Goal: Information Seeking & Learning: Learn about a topic

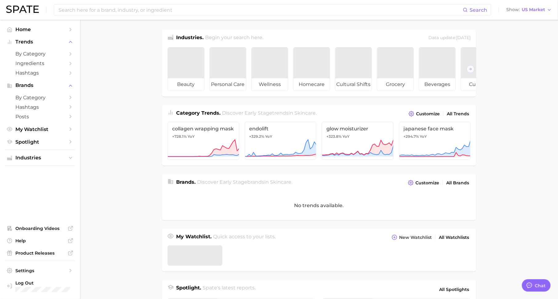
scroll to position [8, 0]
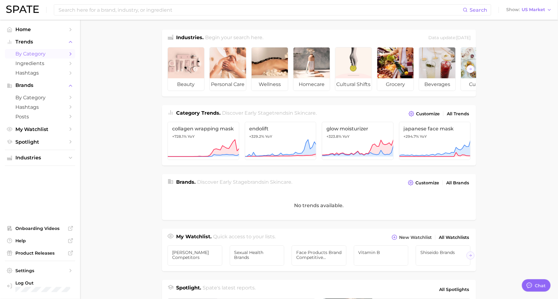
click at [68, 51] on icon "Sidebar" at bounding box center [71, 54] width 6 height 6
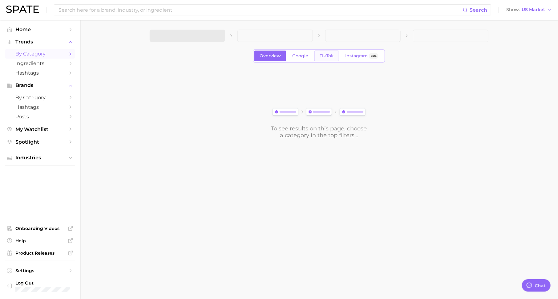
click at [328, 58] on span "TikTok" at bounding box center [327, 55] width 14 height 5
click at [213, 34] on span at bounding box center [187, 36] width 75 height 12
click at [210, 39] on button "1. Choose Category" at bounding box center [187, 36] width 75 height 12
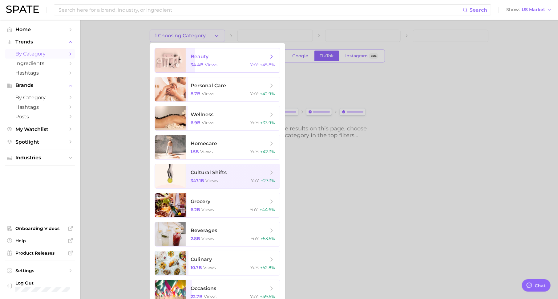
click at [215, 57] on span "beauty" at bounding box center [230, 56] width 78 height 7
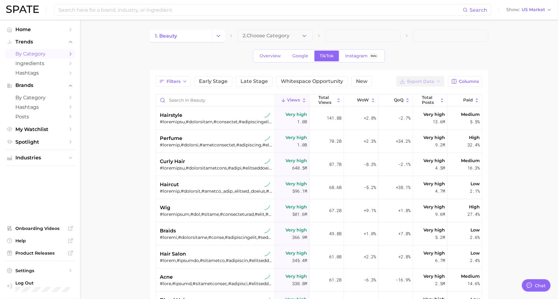
type textarea "x"
click at [468, 80] on span "Columns" at bounding box center [469, 81] width 20 height 5
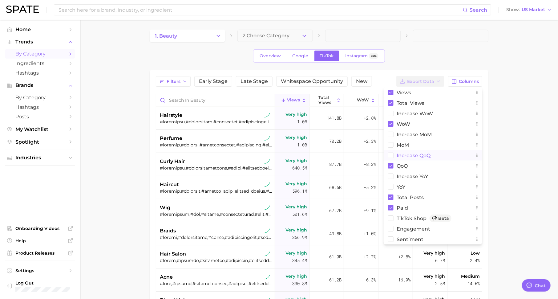
click at [434, 156] on button "increase QoQ" at bounding box center [433, 155] width 99 height 10
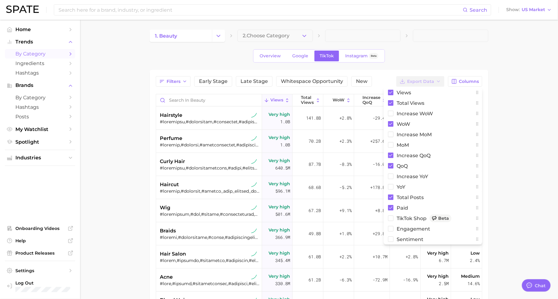
click at [518, 156] on main "1. beauty 2. Choose Category Overview Google TikTok Instagram Beta Filters Earl…" at bounding box center [319, 225] width 478 height 410
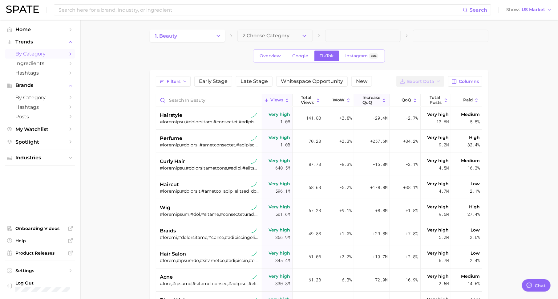
click at [374, 97] on span "increase QoQ" at bounding box center [371, 100] width 18 height 10
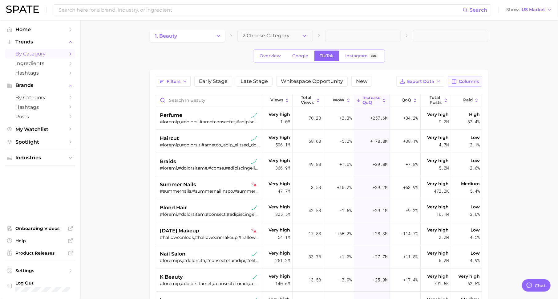
click at [462, 82] on span "Columns" at bounding box center [469, 81] width 20 height 5
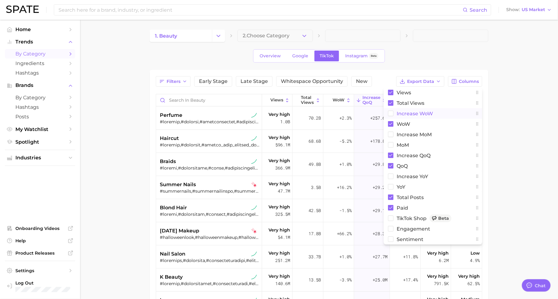
click at [423, 114] on span "Increase WoW" at bounding box center [415, 113] width 36 height 5
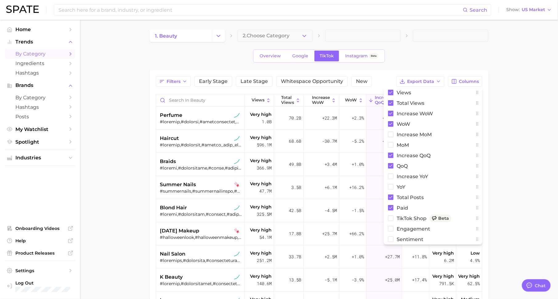
click at [513, 139] on main "1. beauty 2. Choose Category Overview Google TikTok Instagram Beta Filters Earl…" at bounding box center [319, 225] width 478 height 410
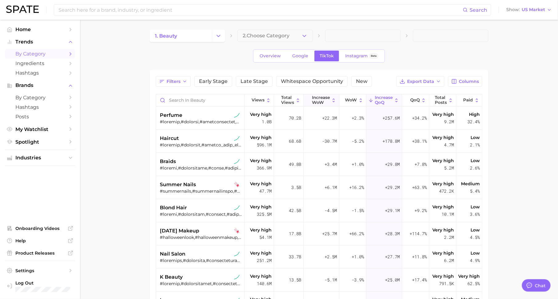
click at [329, 102] on span "Increase WoW" at bounding box center [321, 100] width 18 height 10
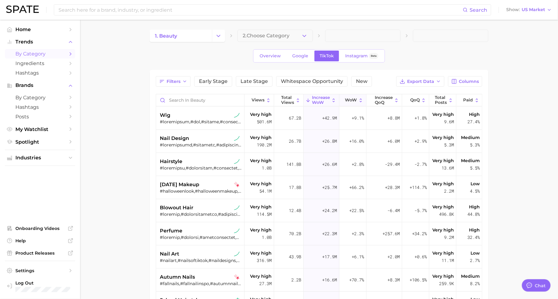
click at [355, 98] on span "WoW" at bounding box center [351, 100] width 12 height 5
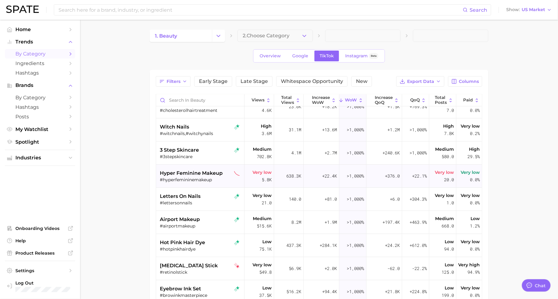
scroll to position [7, 0]
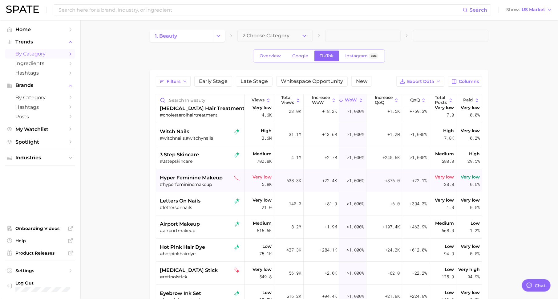
click at [359, 182] on span ">1,000%" at bounding box center [355, 180] width 17 height 6
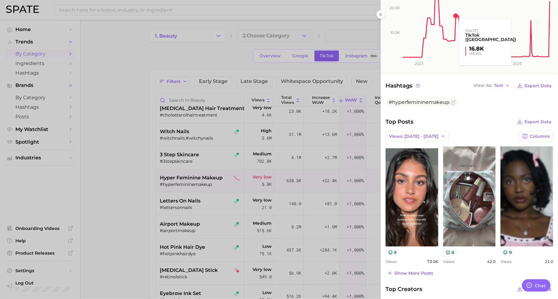
scroll to position [165, 0]
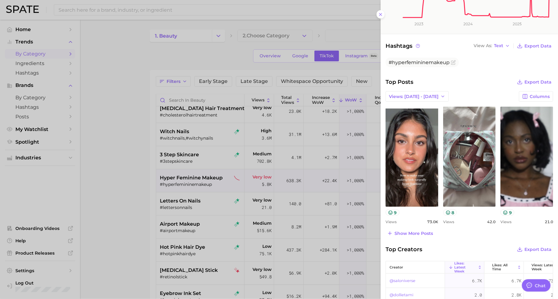
click at [244, 180] on div at bounding box center [279, 149] width 558 height 299
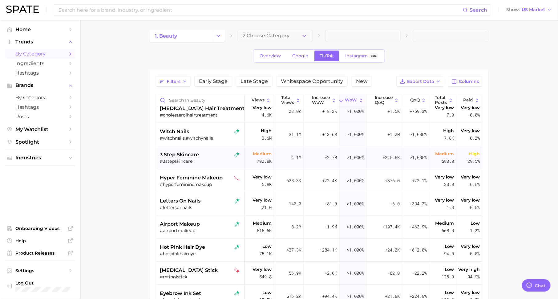
click at [200, 159] on div "#3stepskincare" at bounding box center [201, 161] width 82 height 6
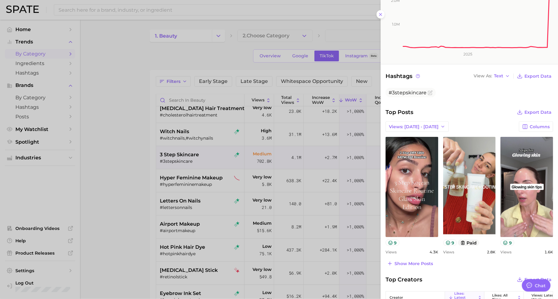
scroll to position [128, 0]
click at [336, 233] on div at bounding box center [279, 149] width 558 height 299
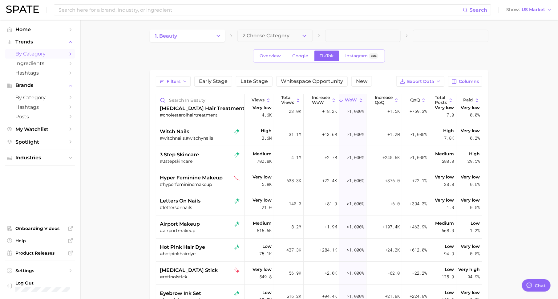
scroll to position [0, 0]
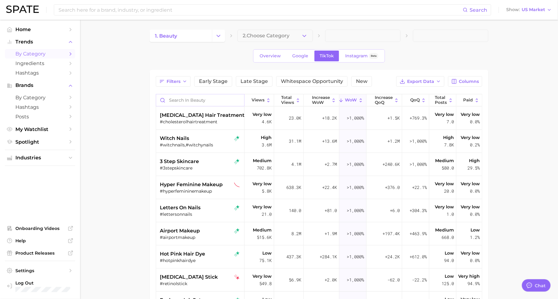
click at [225, 99] on input "Search in beauty" at bounding box center [200, 100] width 88 height 12
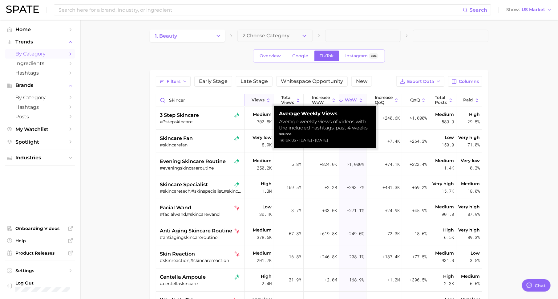
type input "skincare"
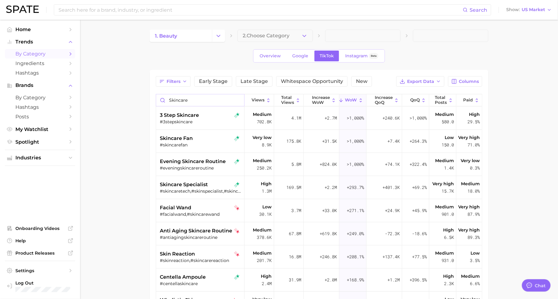
click at [238, 99] on input "skincare" at bounding box center [200, 100] width 88 height 12
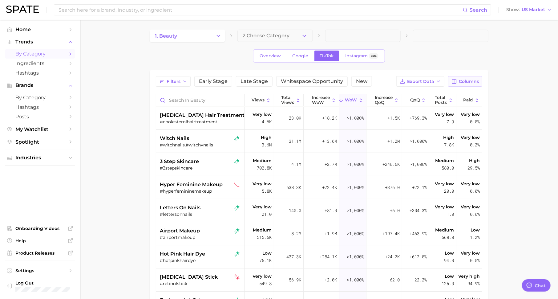
click at [462, 77] on button "Columns" at bounding box center [465, 81] width 34 height 10
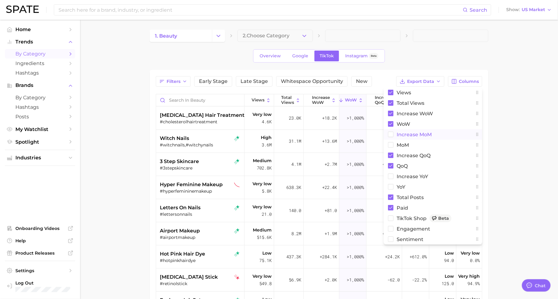
click at [426, 133] on span "increase MoM" at bounding box center [414, 134] width 35 height 5
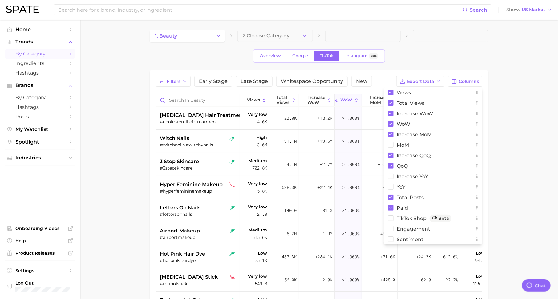
click at [523, 134] on main "1. beauty 2. Choose Category Overview Google TikTok Instagram Beta Filters Earl…" at bounding box center [319, 225] width 478 height 410
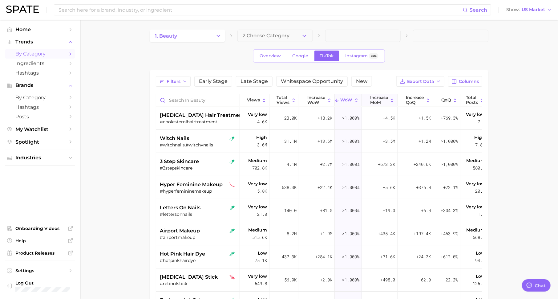
click at [383, 96] on span "increase MoM" at bounding box center [379, 100] width 18 height 10
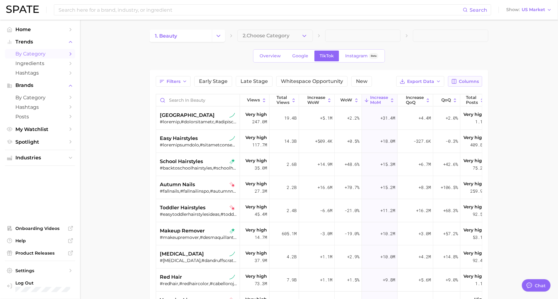
click at [458, 82] on button "Columns" at bounding box center [465, 81] width 34 height 10
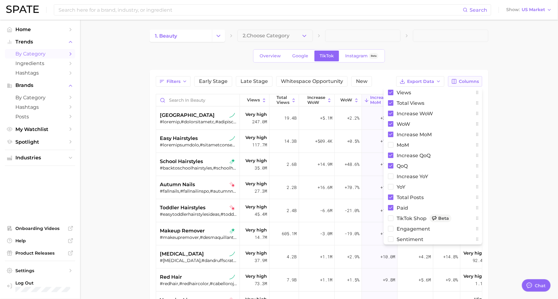
click at [458, 82] on button "Columns" at bounding box center [465, 81] width 34 height 10
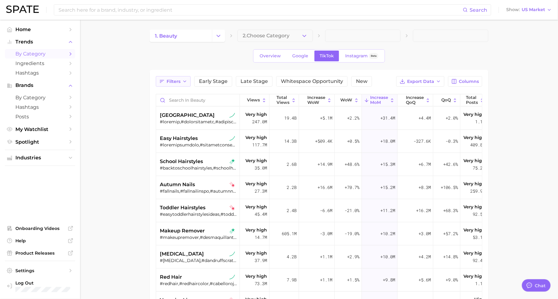
click at [170, 79] on span "Filters" at bounding box center [174, 81] width 14 height 5
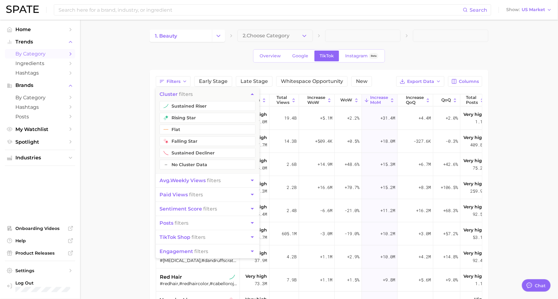
click at [192, 194] on span "paid views filters" at bounding box center [181, 195] width 43 height 6
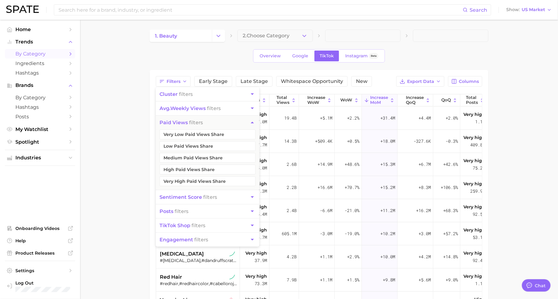
click at [192, 107] on span "avg. weekly views" at bounding box center [183, 108] width 46 height 6
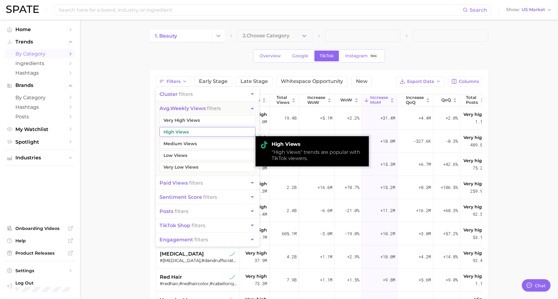
click at [192, 144] on button "Medium Views" at bounding box center [208, 144] width 96 height 10
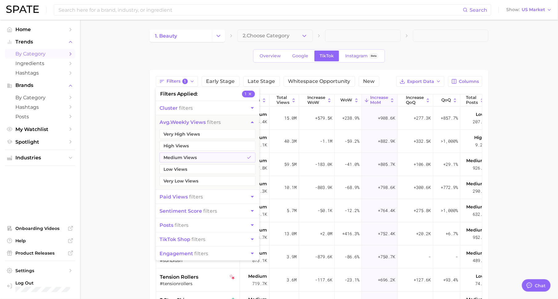
click at [110, 158] on main "1. beauty 2. Choose Category Overview Google TikTok Instagram Beta Filters 1 fi…" at bounding box center [319, 225] width 478 height 410
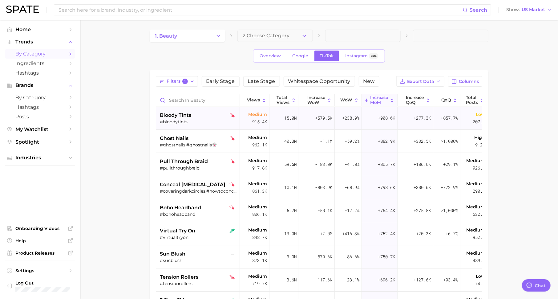
click at [176, 127] on div "bloody tints #bloodytints" at bounding box center [199, 118] width 78 height 23
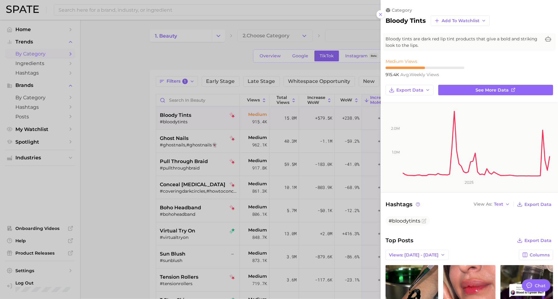
click at [183, 144] on div at bounding box center [279, 149] width 558 height 299
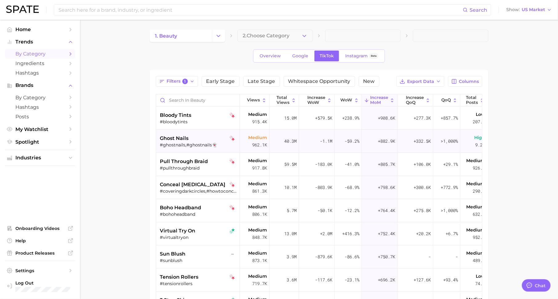
click at [185, 151] on div "ghost nails #ghostnails,#ghostnails👻" at bounding box center [199, 141] width 78 height 23
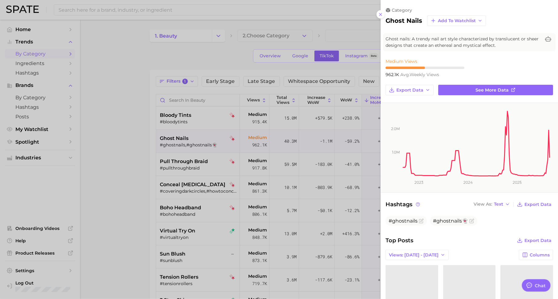
click at [189, 169] on div at bounding box center [279, 149] width 558 height 299
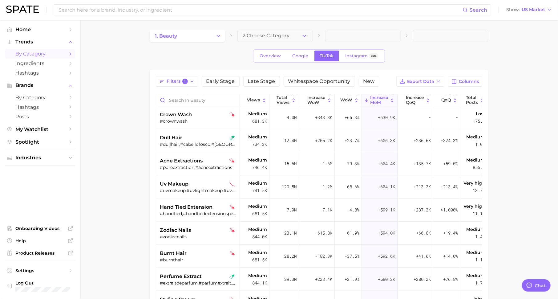
scroll to position [432, 0]
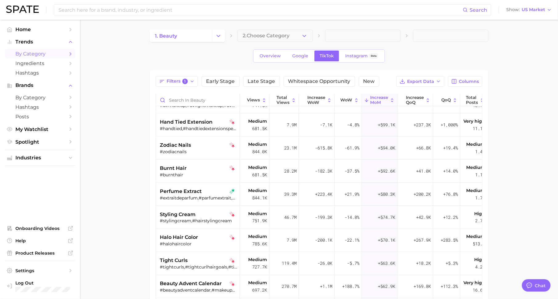
click at [189, 169] on div "burnt hair" at bounding box center [199, 167] width 78 height 7
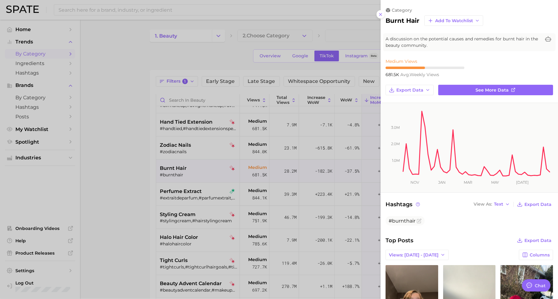
scroll to position [0, 0]
click at [145, 150] on div at bounding box center [279, 149] width 558 height 299
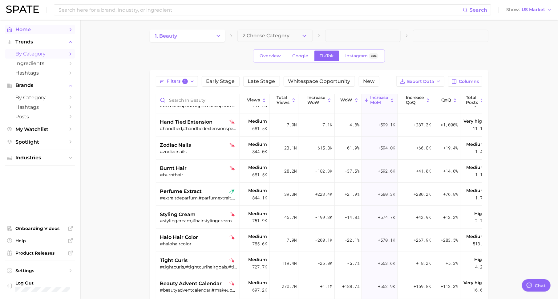
click at [66, 32] on link "Home" at bounding box center [40, 30] width 70 height 10
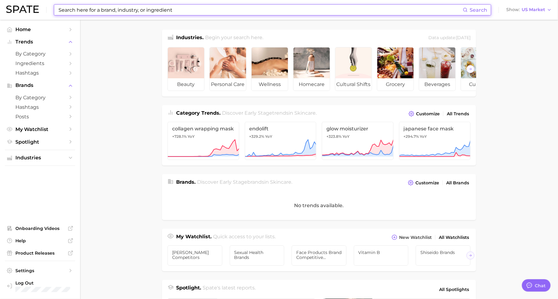
click at [131, 9] on input at bounding box center [260, 10] width 405 height 10
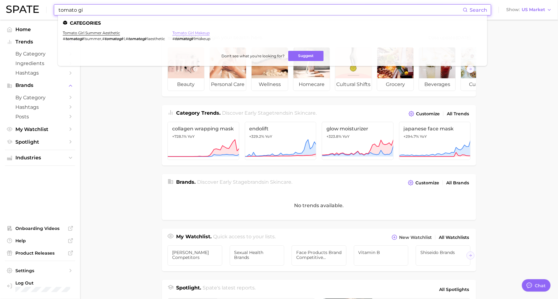
type input "tomato gi"
click at [192, 32] on link "tomato girl makeup" at bounding box center [190, 32] width 37 height 5
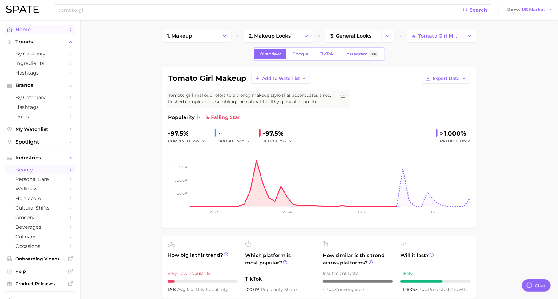
click at [51, 33] on link "Home" at bounding box center [40, 30] width 70 height 10
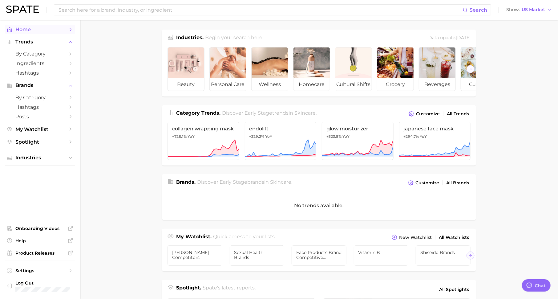
click at [52, 32] on span "Home" at bounding box center [39, 29] width 49 height 6
